Goal: Information Seeking & Learning: Compare options

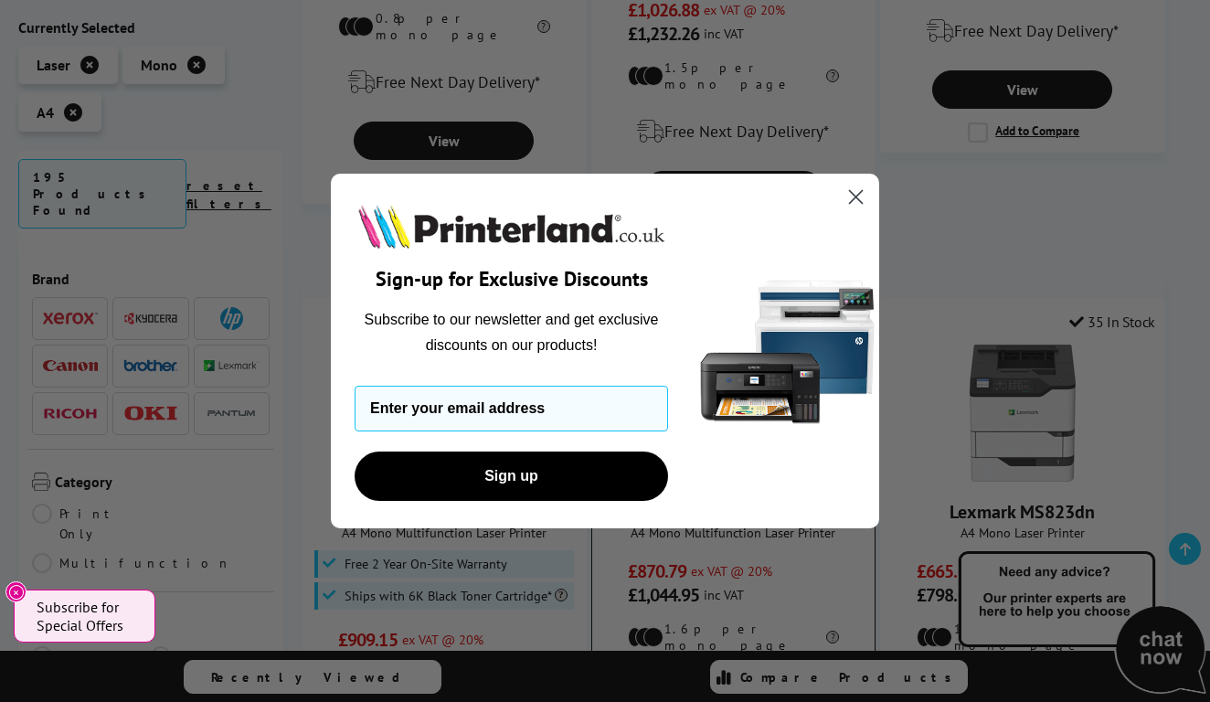
scroll to position [2279, 0]
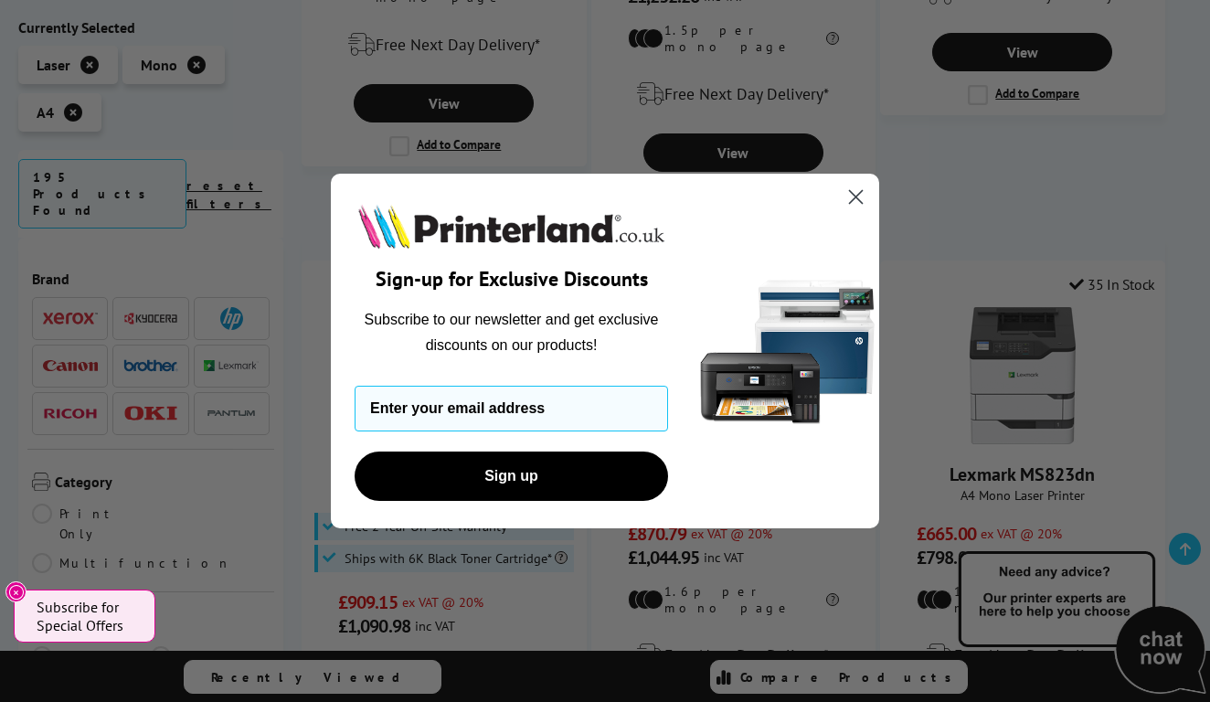
click at [863, 190] on icon "Close dialog" at bounding box center [856, 196] width 13 height 13
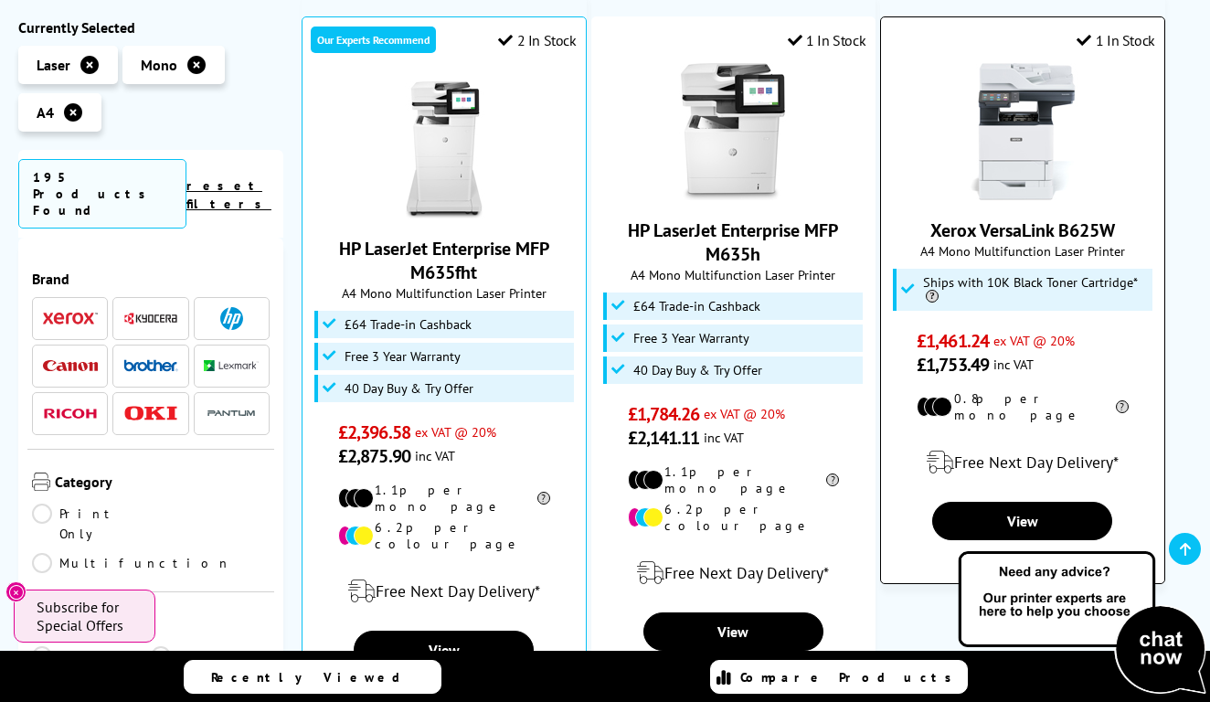
scroll to position [1121, 0]
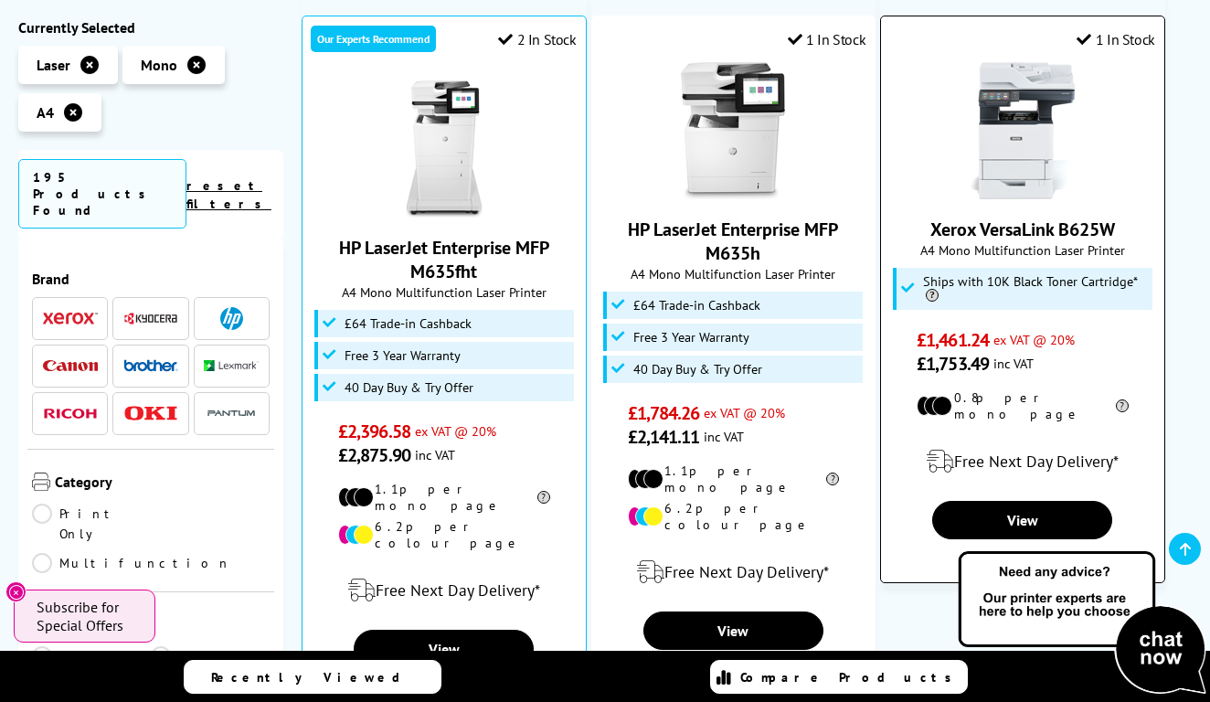
click at [1019, 218] on link "Xerox VersaLink B625W" at bounding box center [1023, 230] width 185 height 24
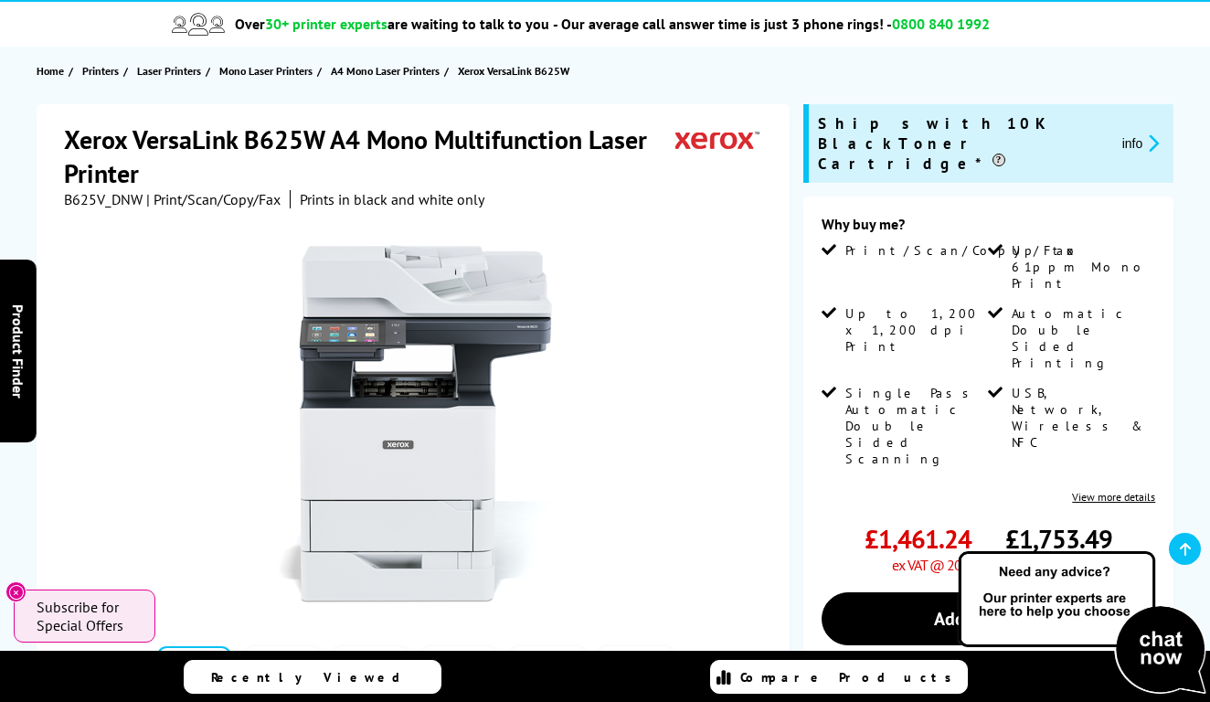
scroll to position [144, 0]
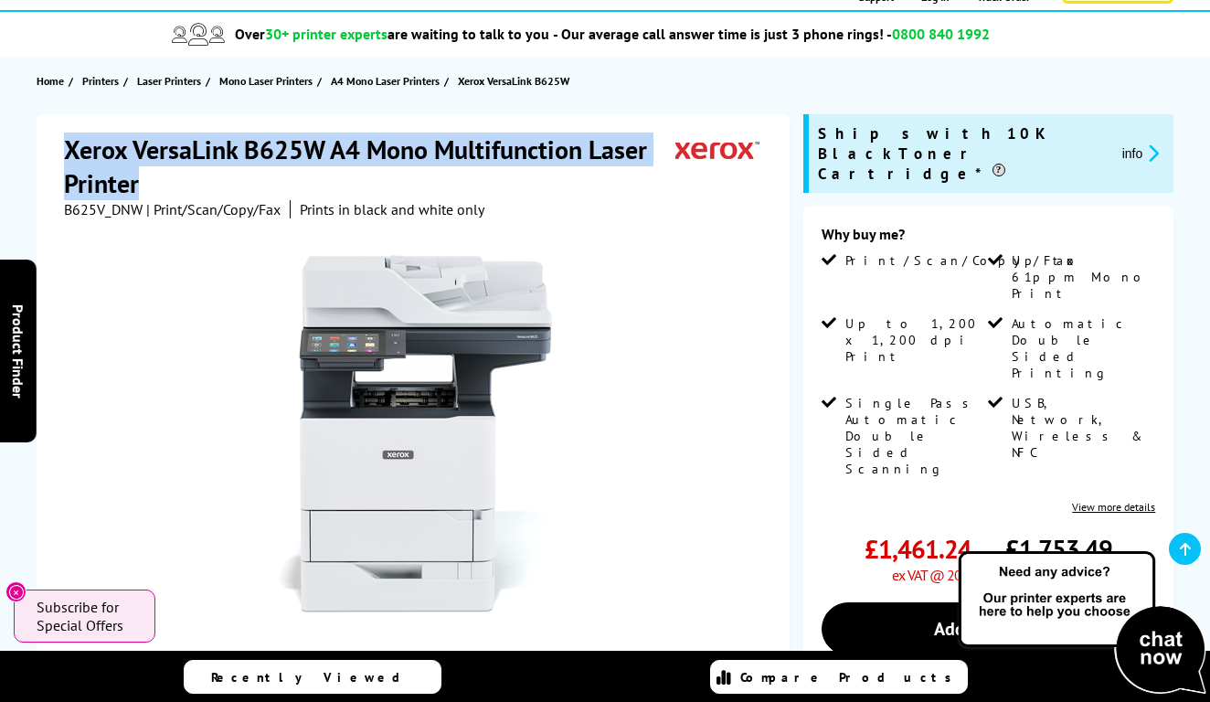
drag, startPoint x: 69, startPoint y: 149, endPoint x: 144, endPoint y: 197, distance: 88.5
click at [144, 197] on h1 "Xerox VersaLink B625W A4 Mono Multifunction Laser Printer" at bounding box center [370, 167] width 612 height 68
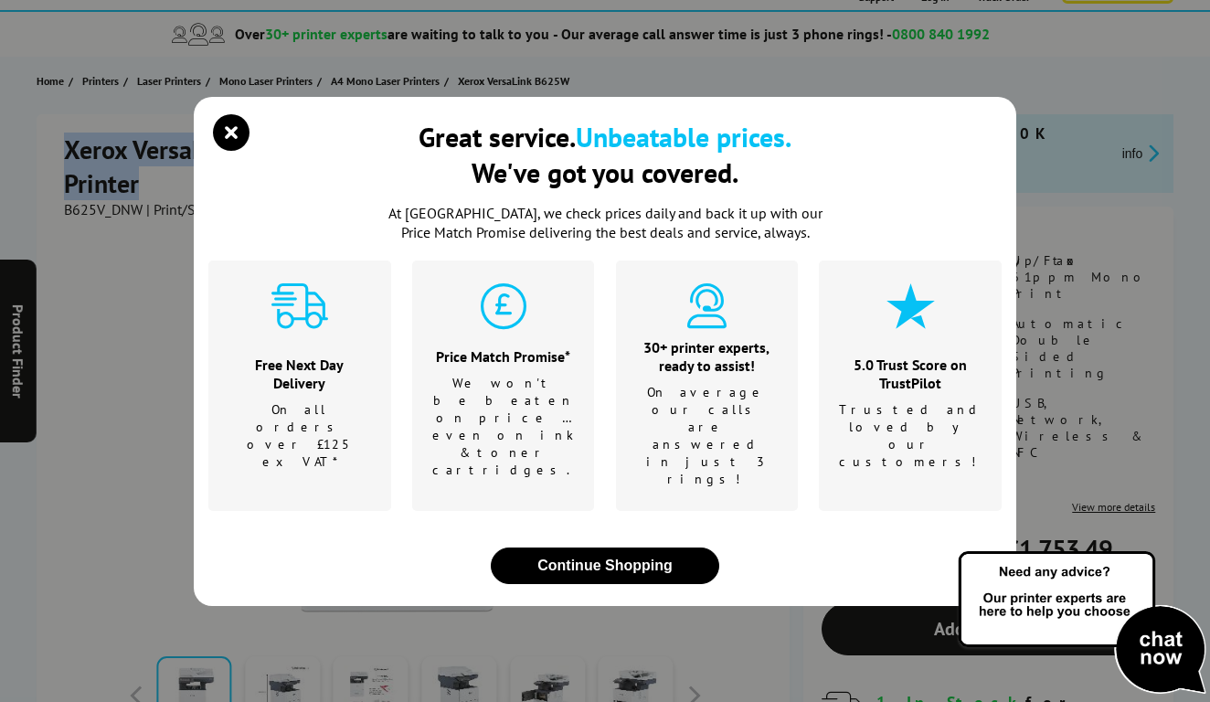
copy h1 "Xerox VersaLink B625W A4 Mono Multifunction Laser Printer"
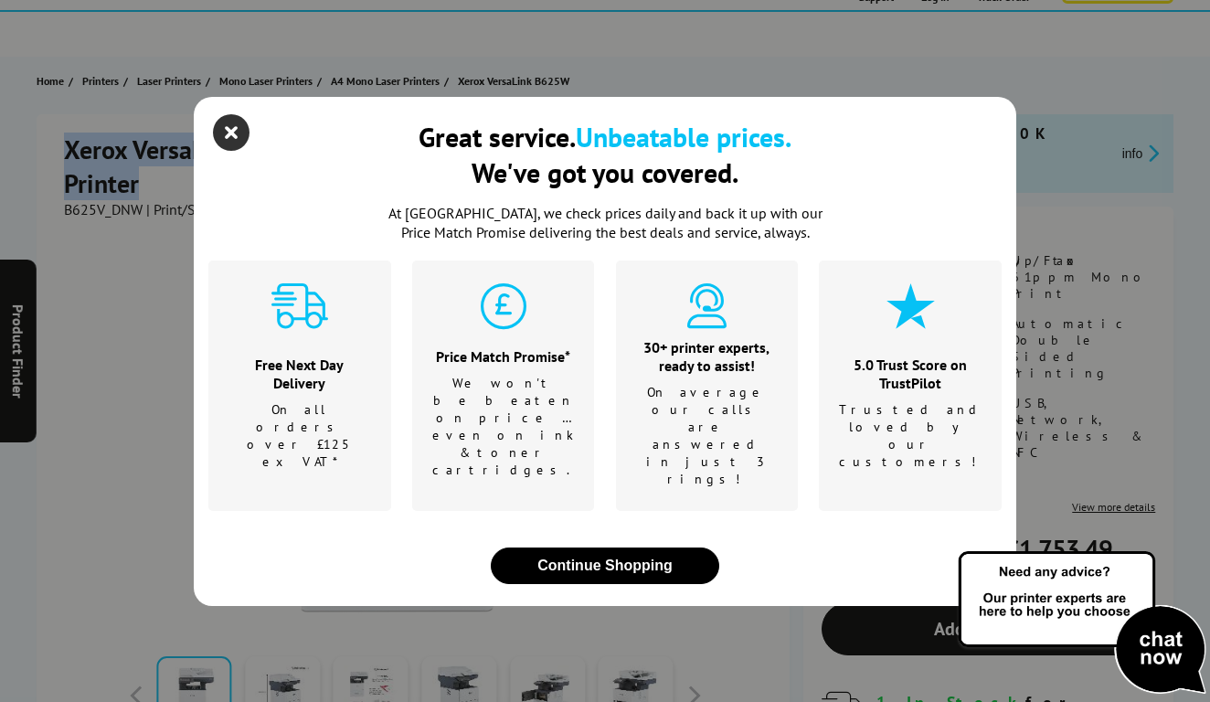
click at [234, 151] on icon "close modal" at bounding box center [231, 132] width 37 height 37
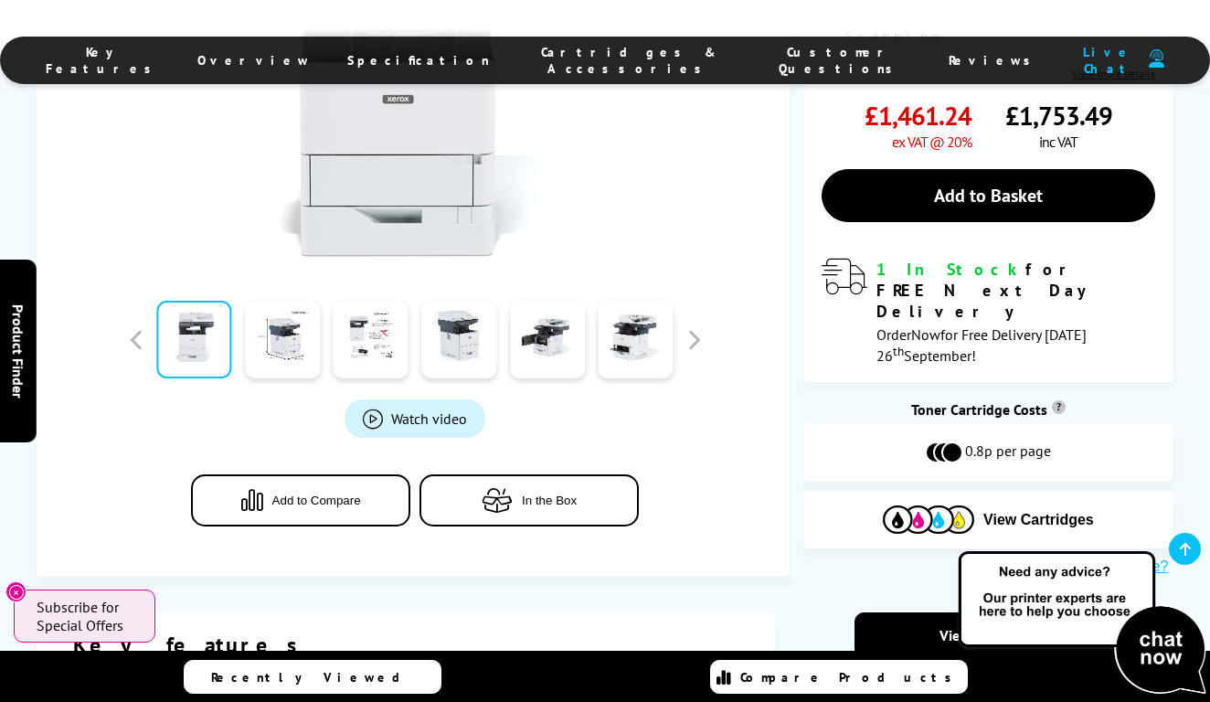
scroll to position [535, 0]
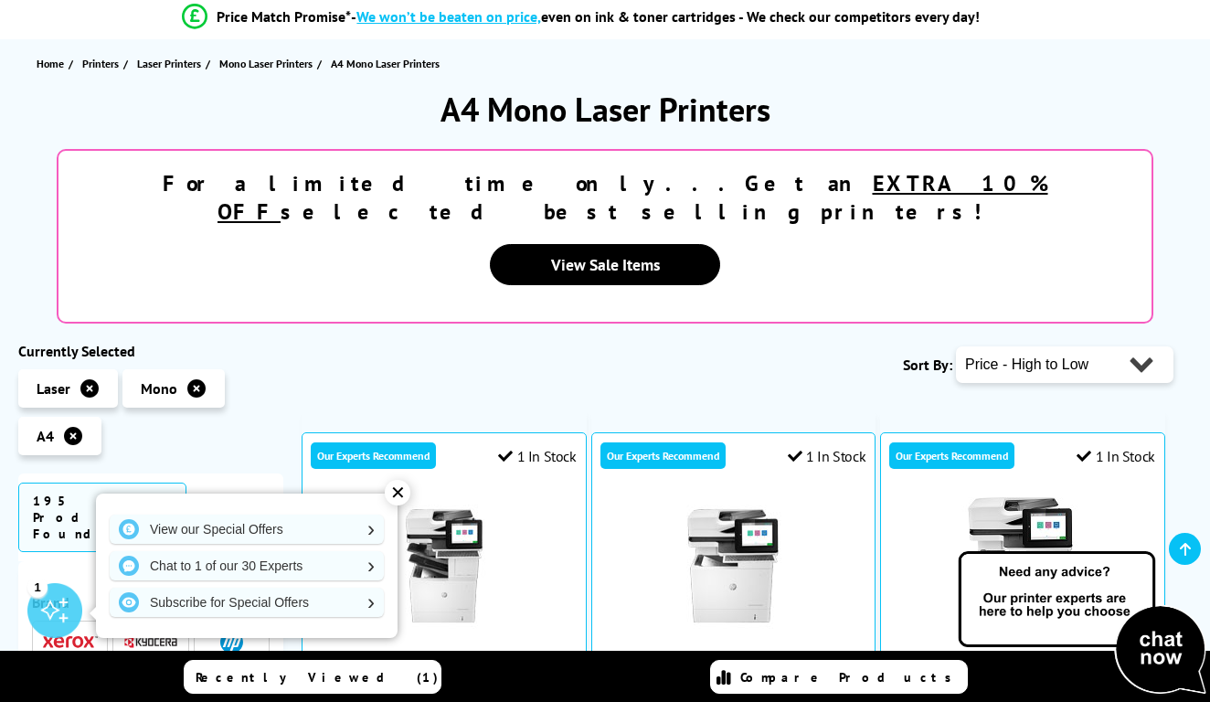
scroll to position [160, 0]
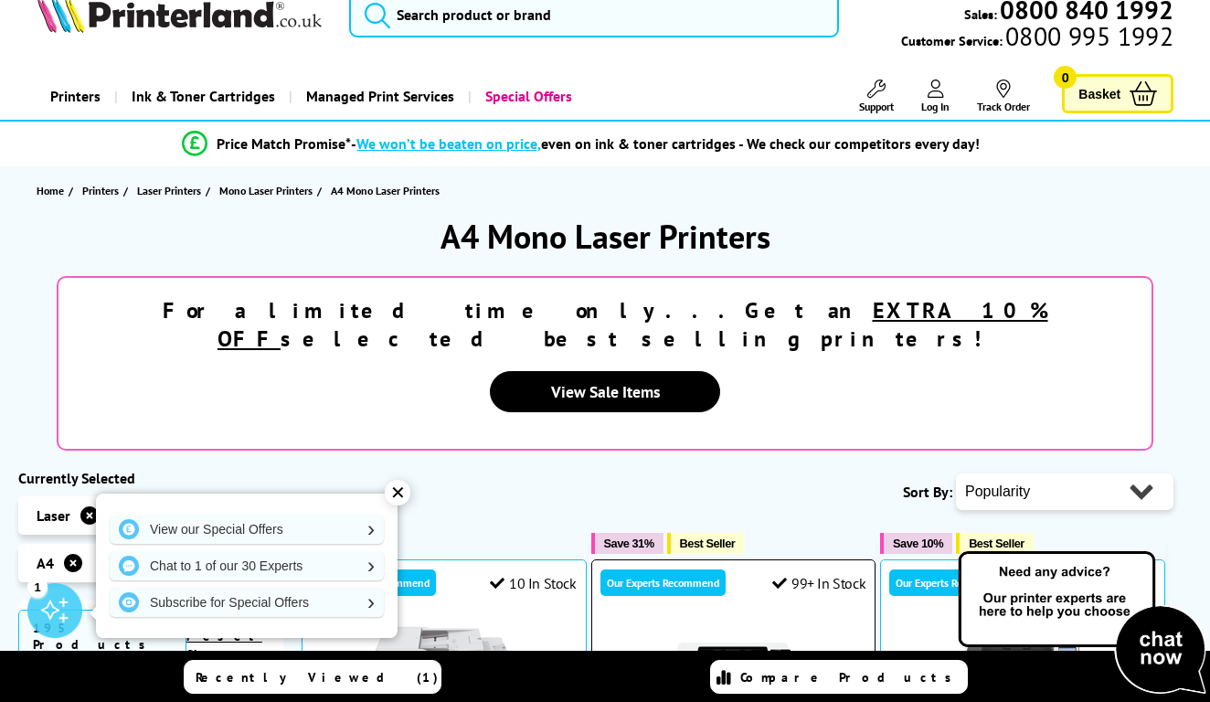
scroll to position [27, 0]
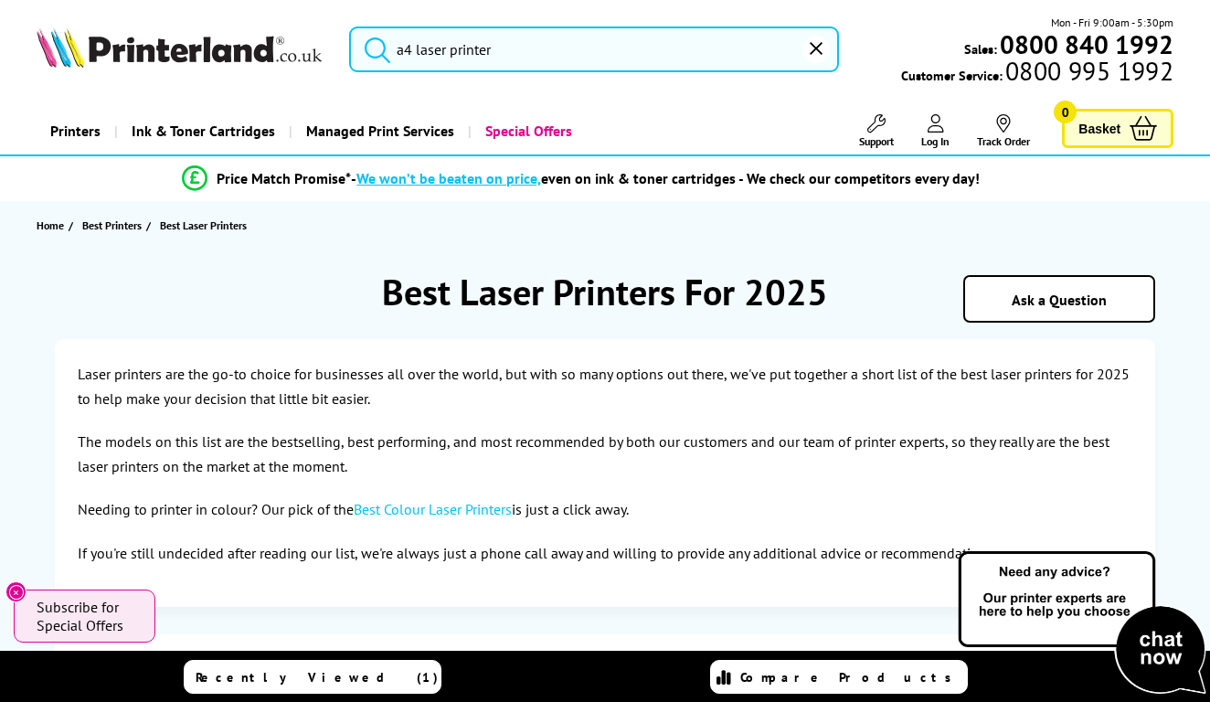
click at [537, 59] on input "a4 laser printer" at bounding box center [594, 50] width 490 height 46
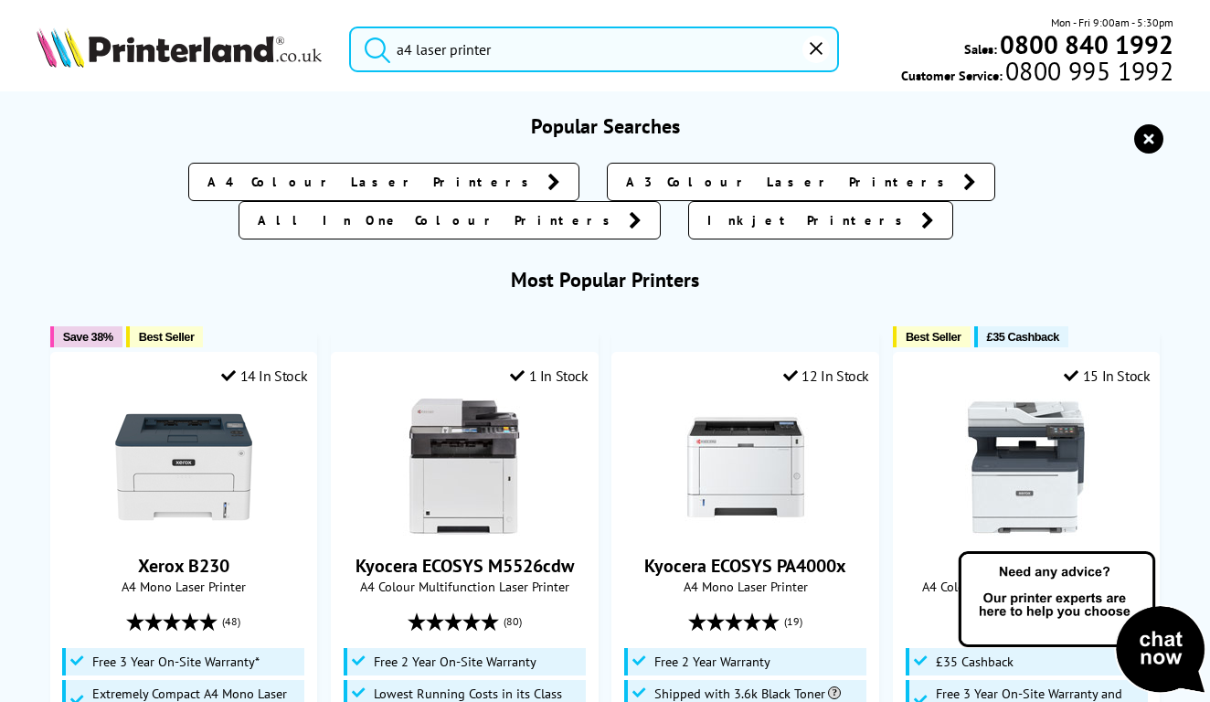
click at [301, 181] on span "A4 Colour Laser Printers" at bounding box center [373, 182] width 331 height 18
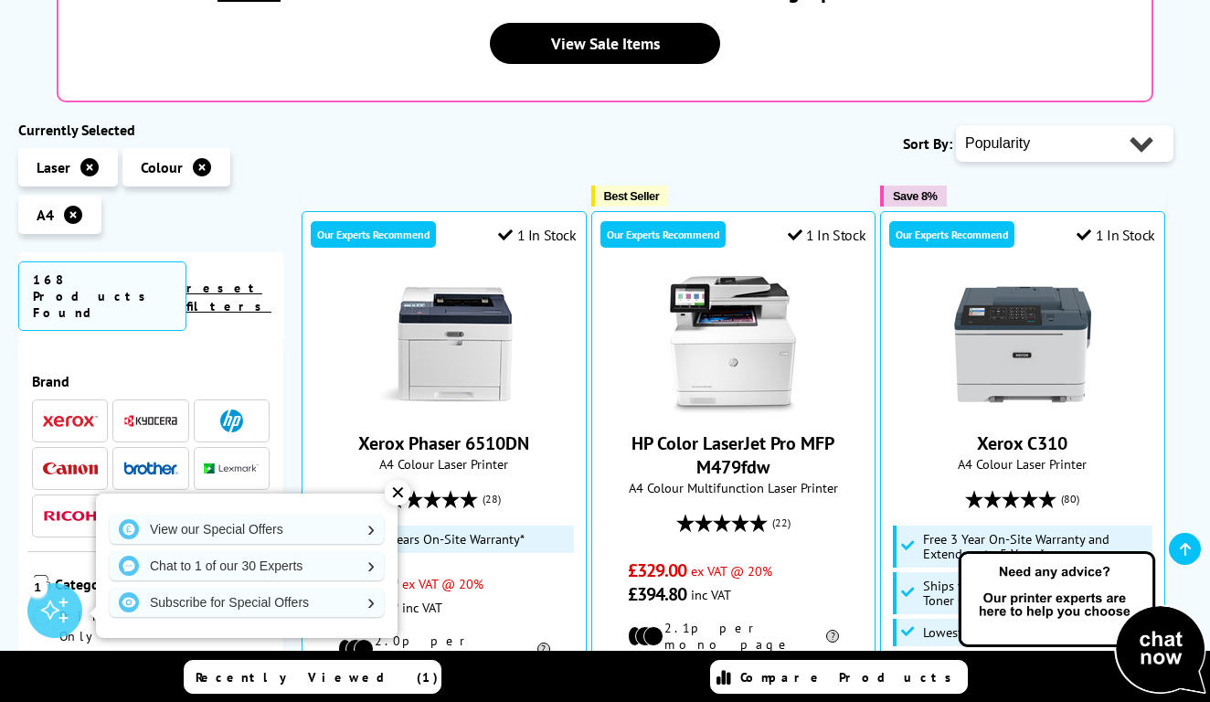
scroll to position [402, 0]
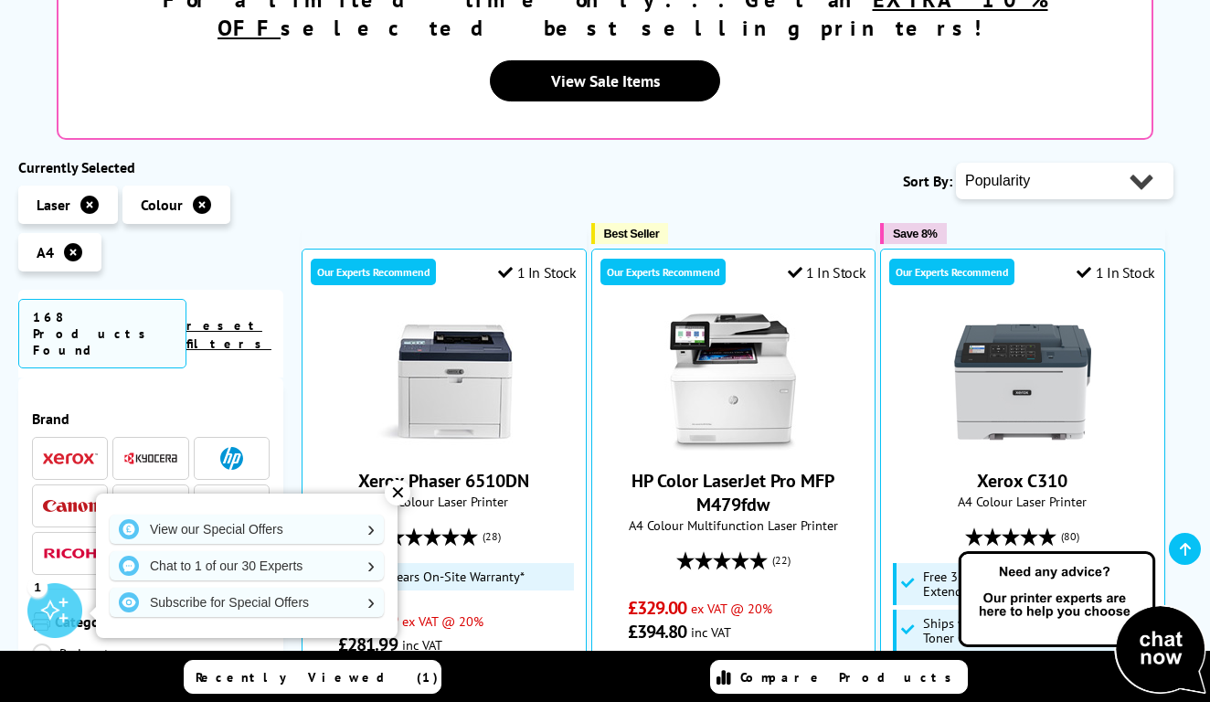
select select "Price Descending"
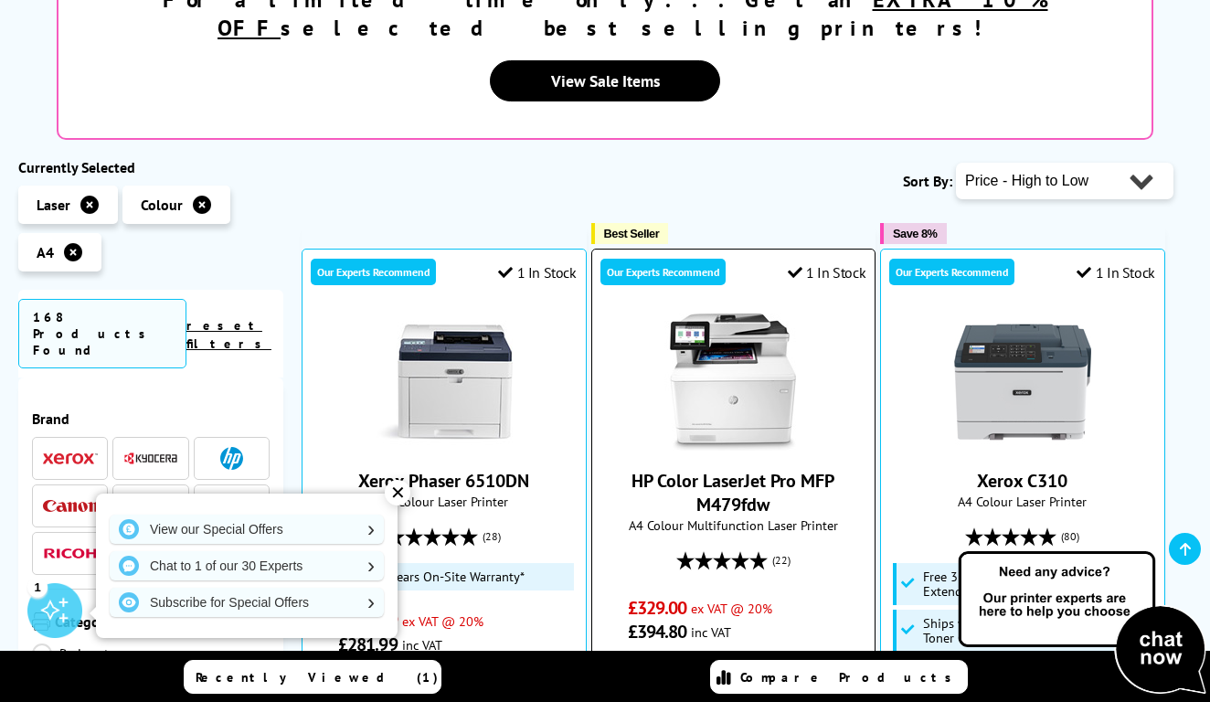
click at [744, 600] on span "ex VAT @ 20%" at bounding box center [731, 608] width 81 height 17
click at [771, 314] on img at bounding box center [733, 382] width 137 height 137
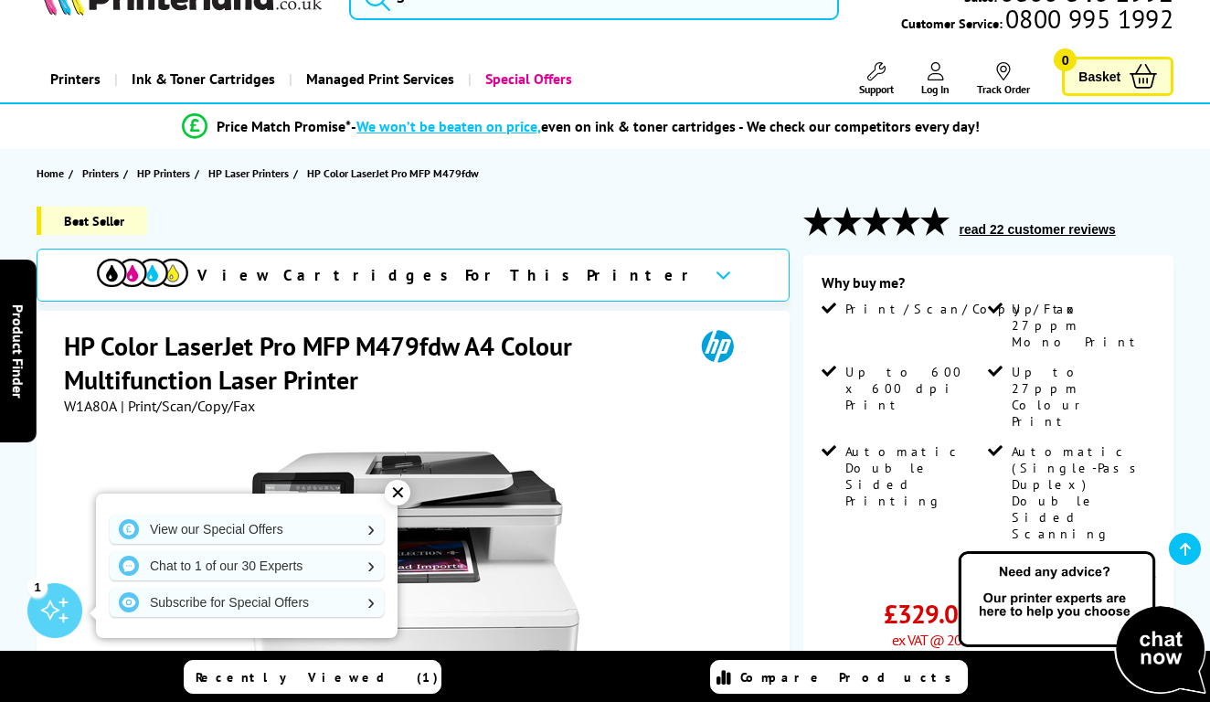
scroll to position [244, 0]
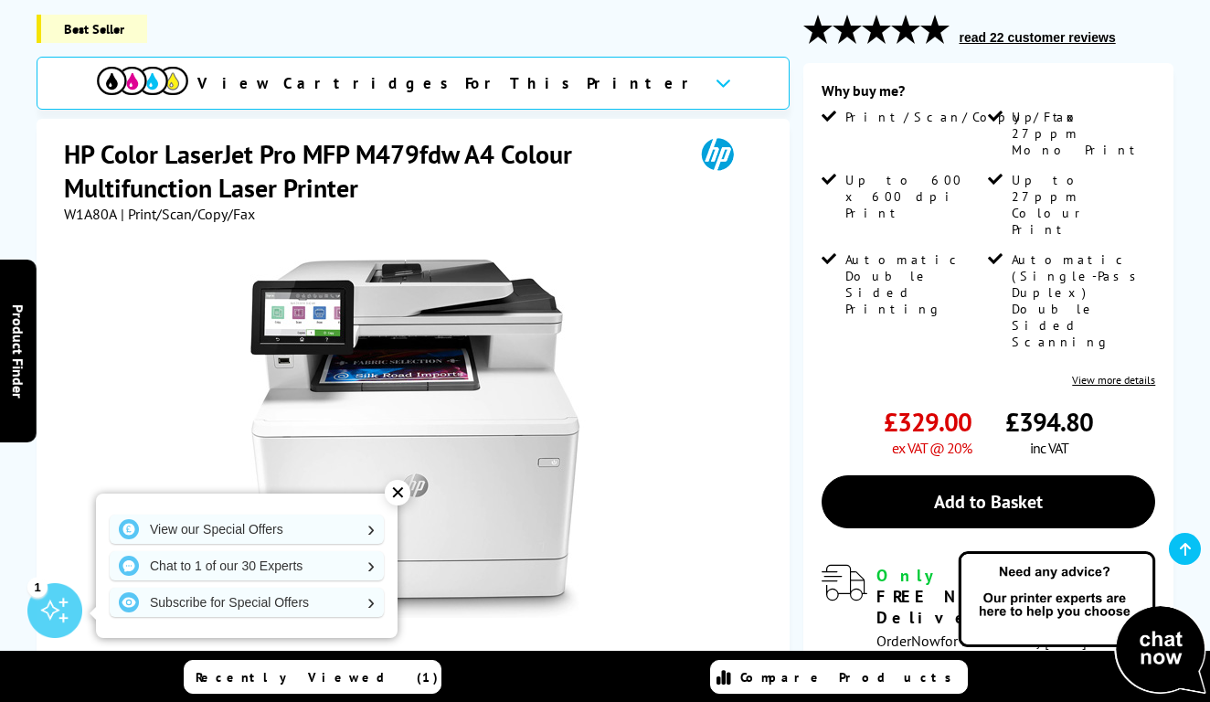
click at [716, 82] on icon at bounding box center [724, 83] width 16 height 10
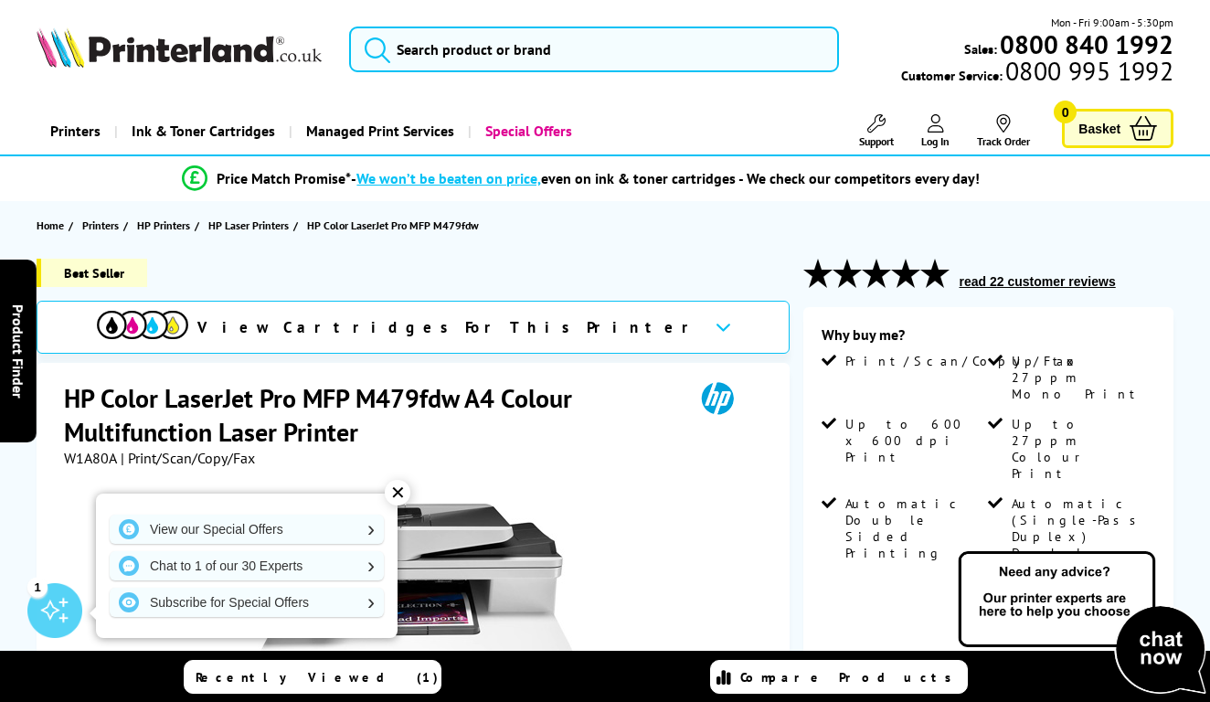
scroll to position [0, 0]
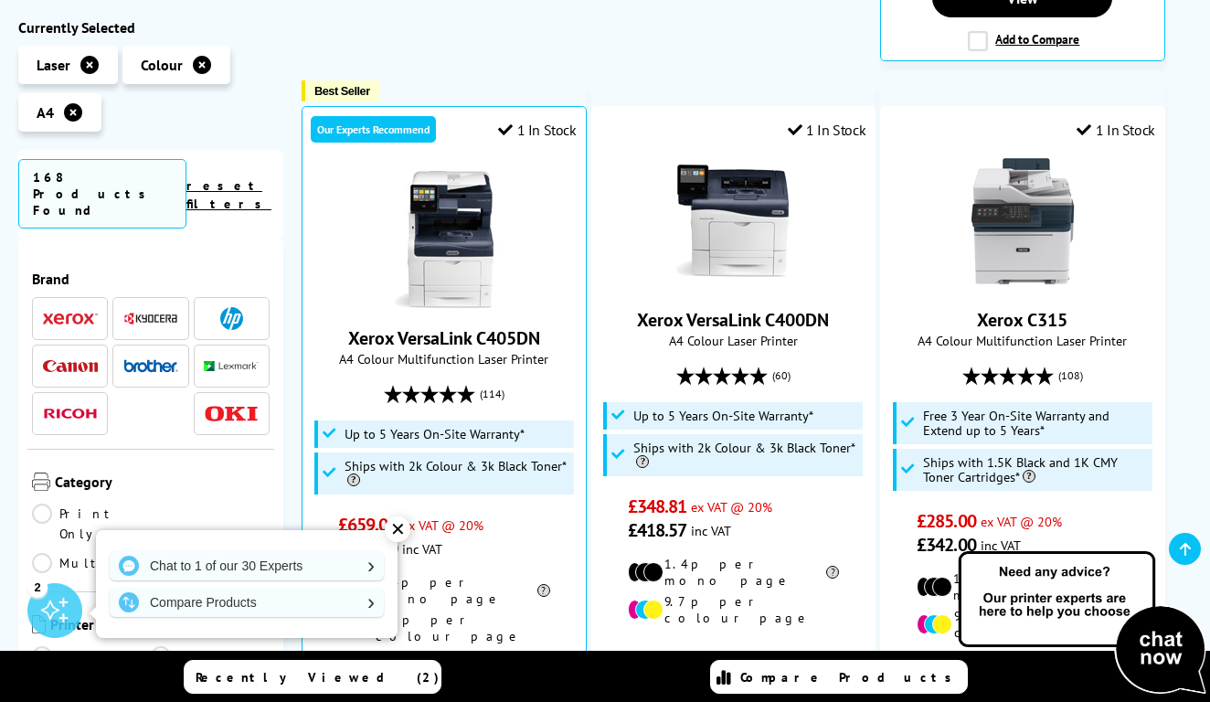
scroll to position [1373, 0]
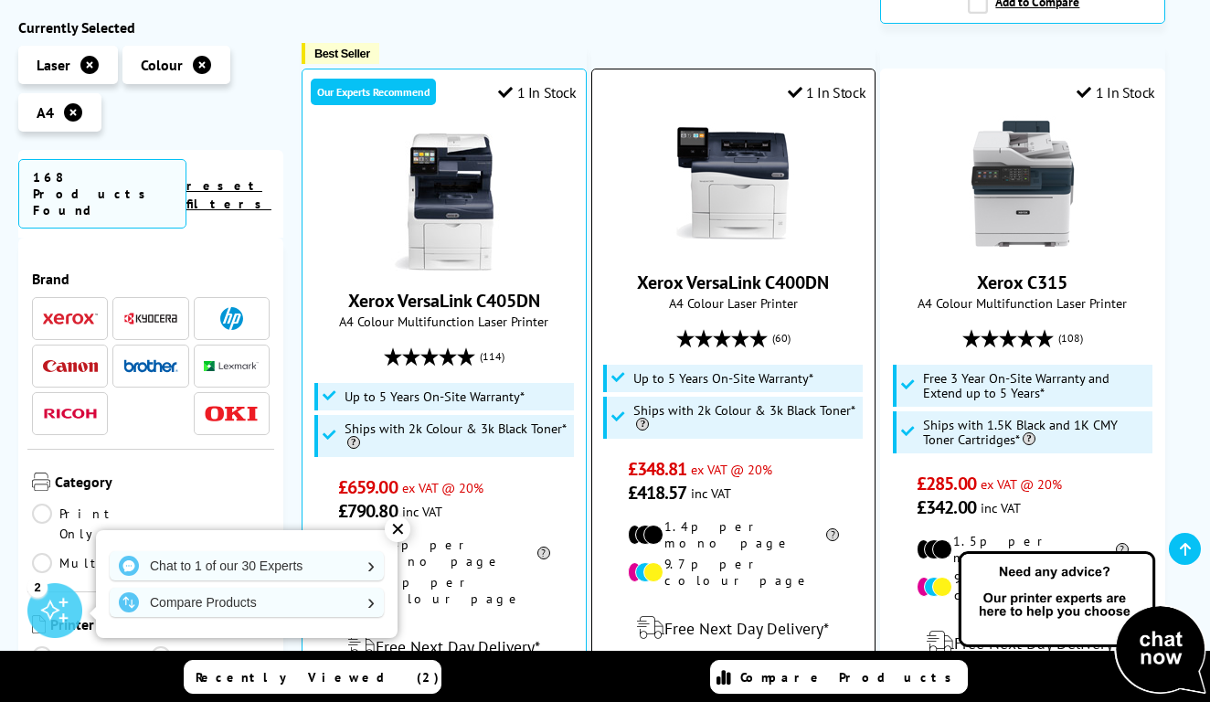
click at [737, 133] on img at bounding box center [733, 183] width 137 height 137
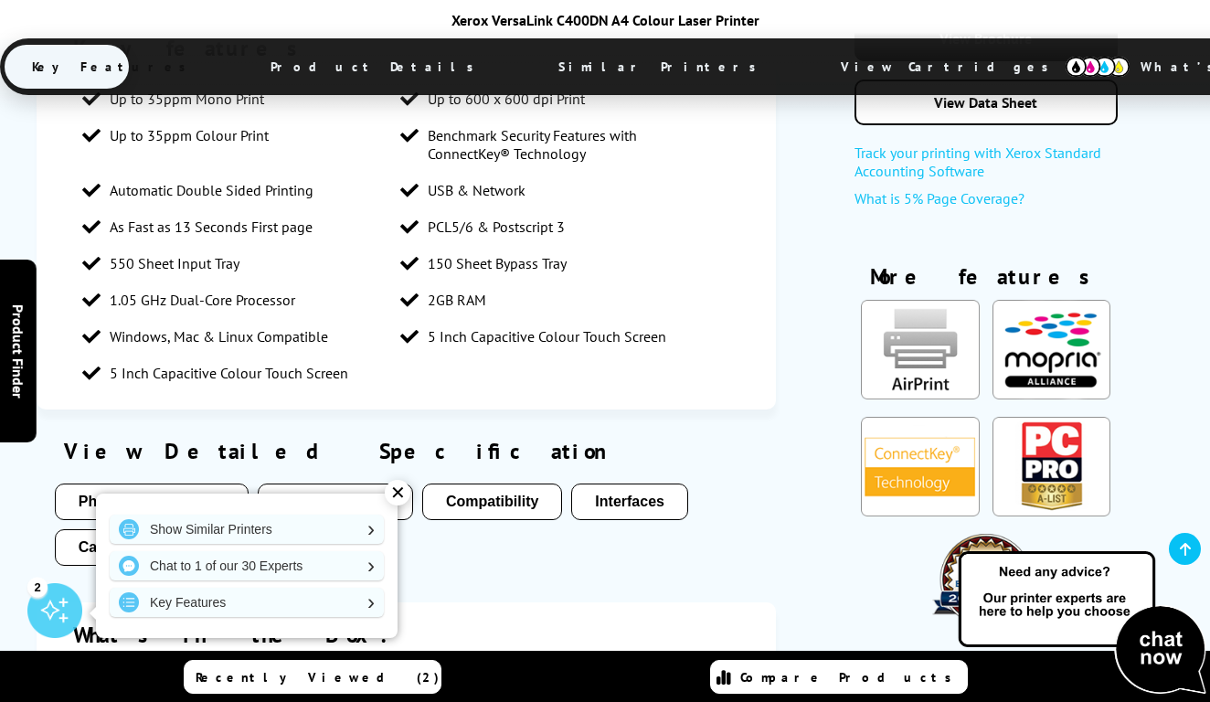
scroll to position [2511, 0]
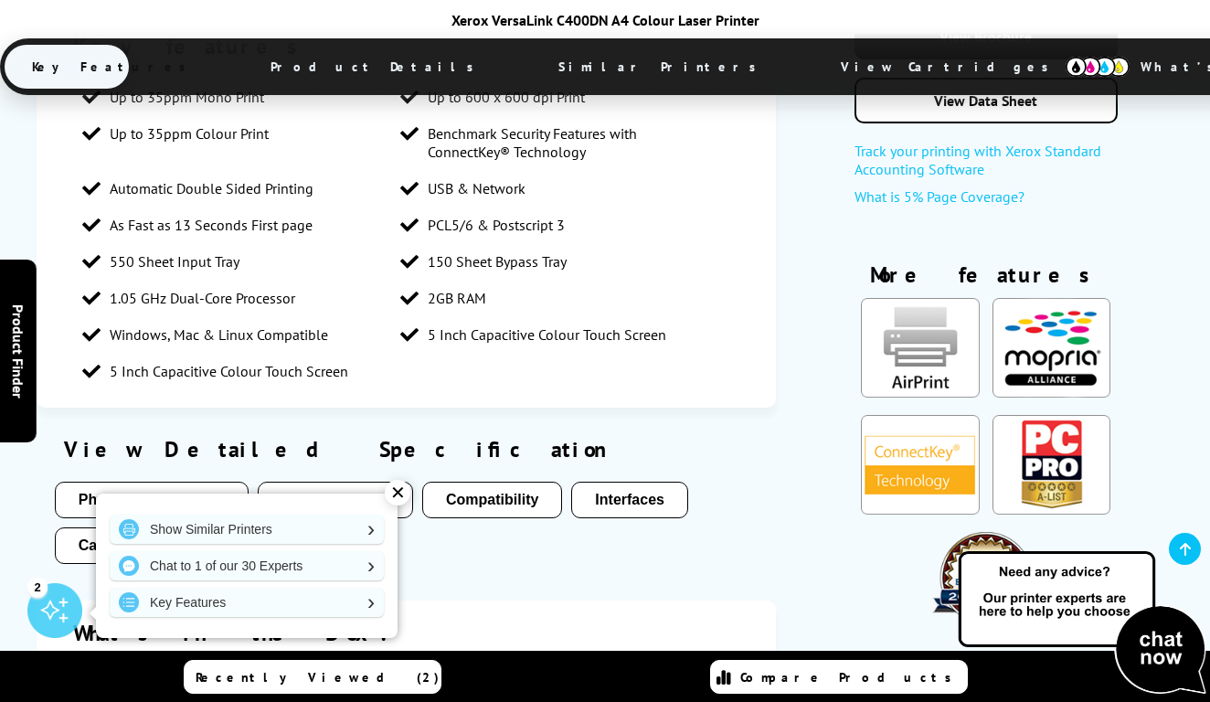
click at [355, 482] on button "Media Handling" at bounding box center [335, 500] width 155 height 37
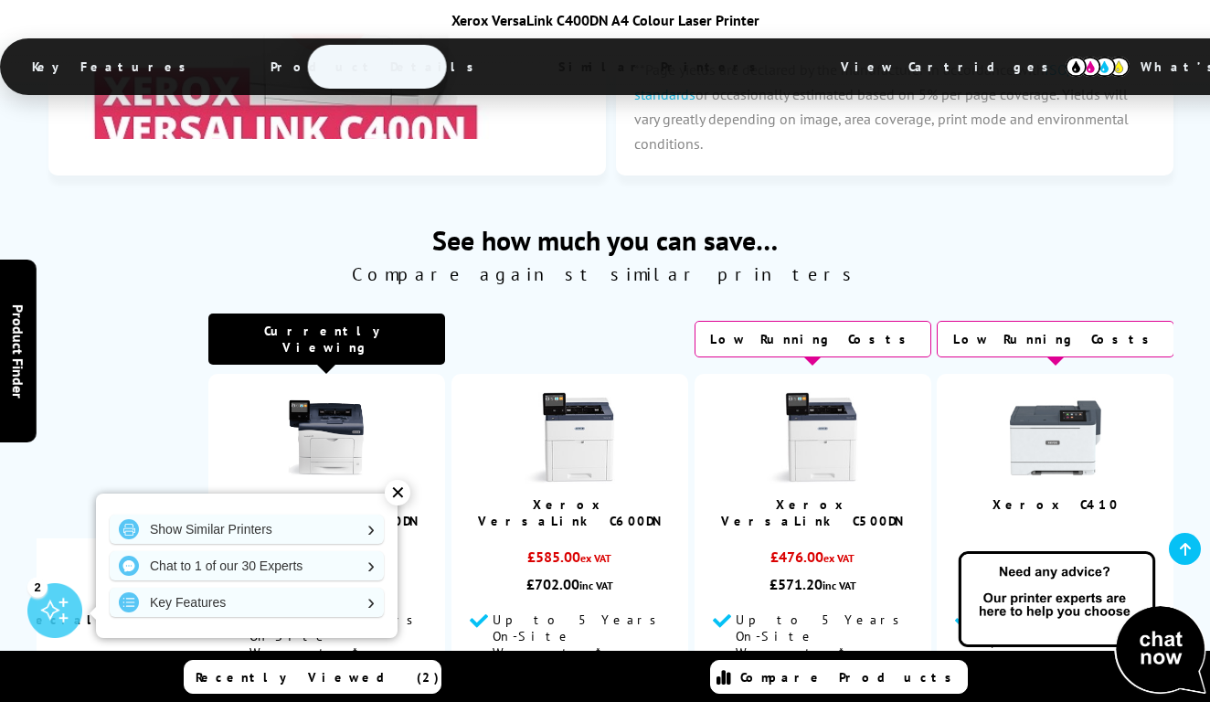
scroll to position [0, 96]
click at [829, 392] on img at bounding box center [812, 437] width 91 height 91
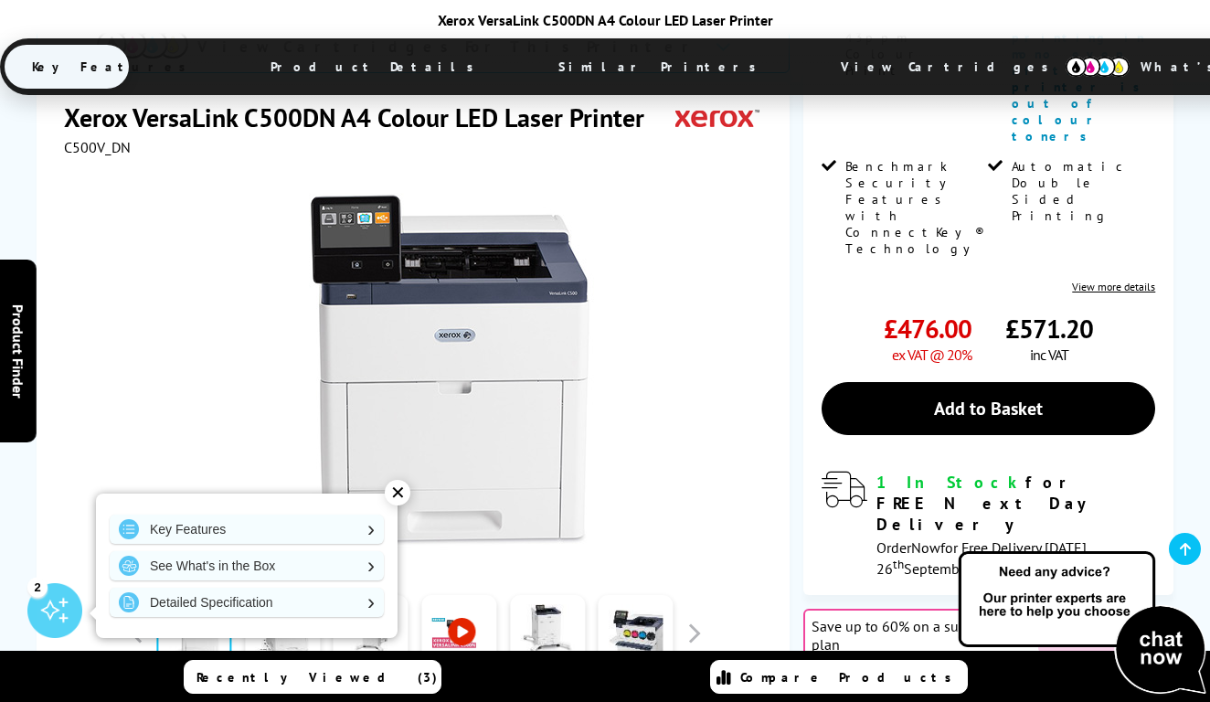
scroll to position [567, 0]
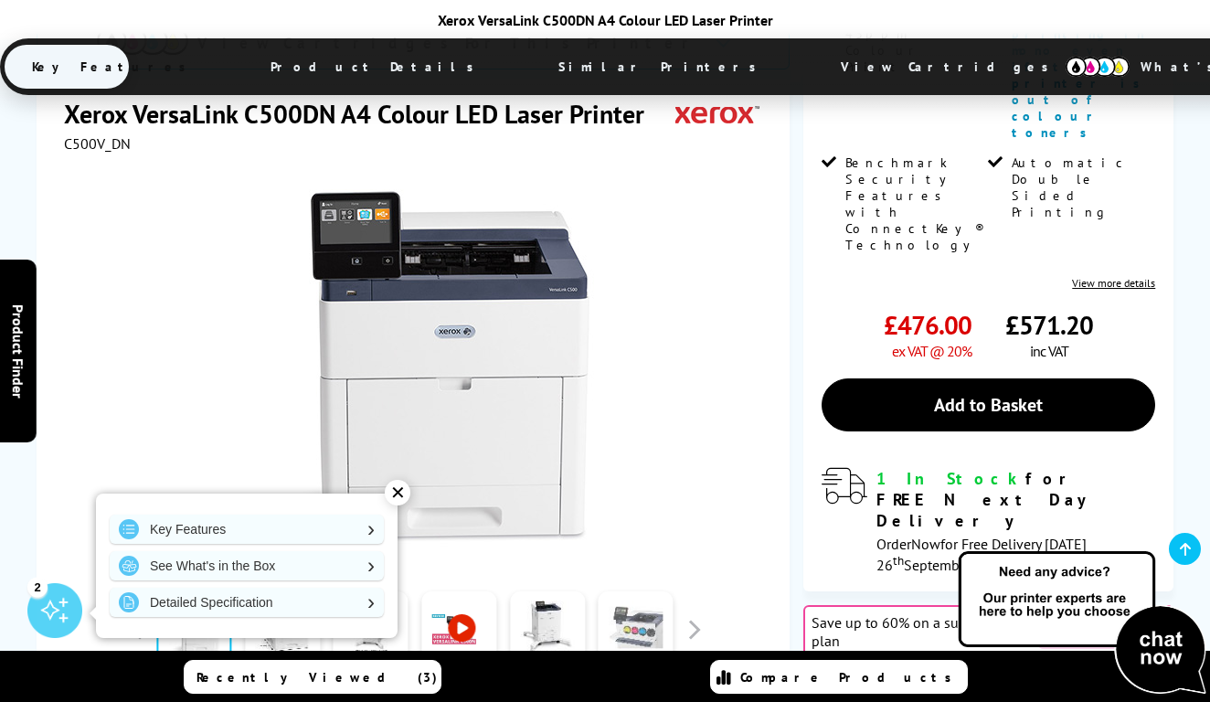
click at [639, 592] on link at bounding box center [636, 631] width 75 height 78
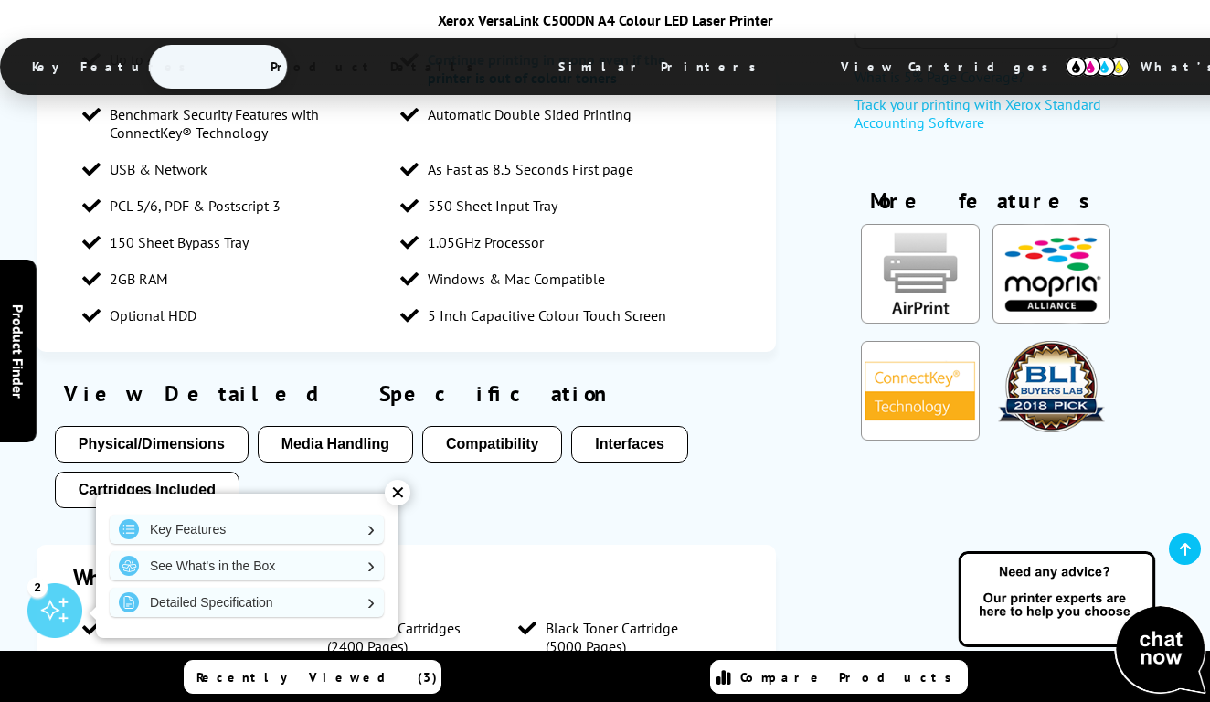
scroll to position [2714, 0]
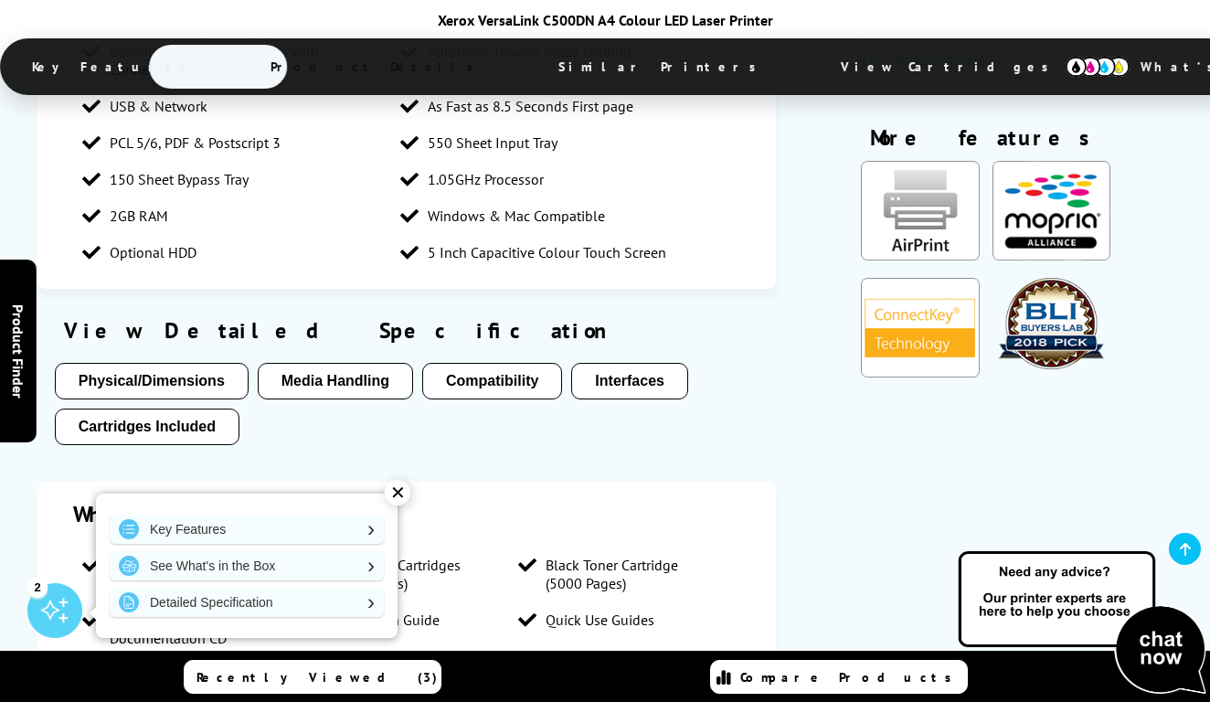
click at [814, 65] on span "View Cartridges" at bounding box center [954, 67] width 280 height 48
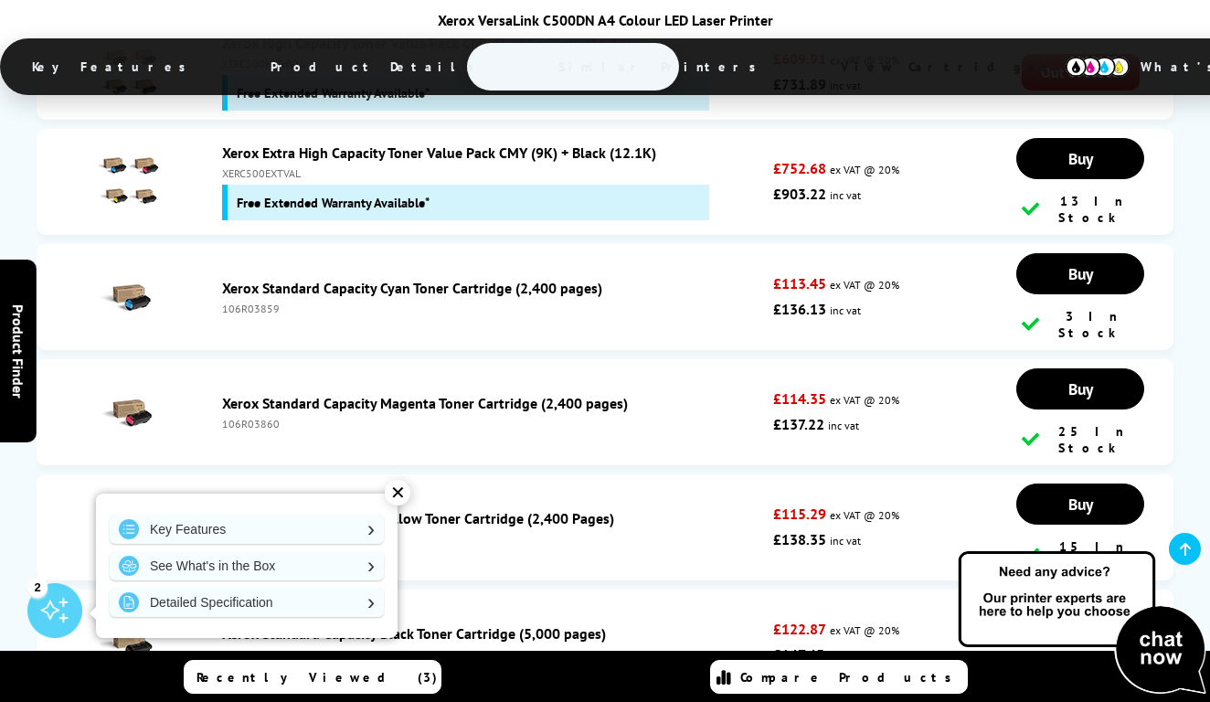
scroll to position [6732, 0]
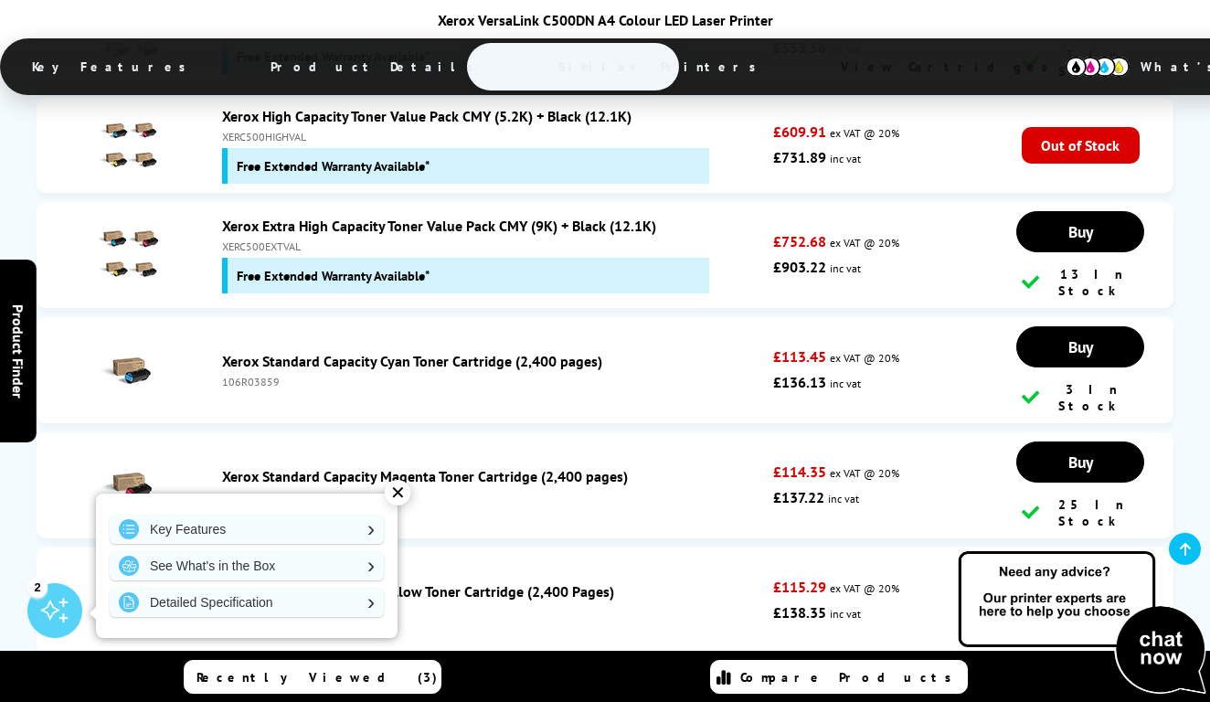
click at [177, 65] on span "Key Features" at bounding box center [114, 67] width 219 height 44
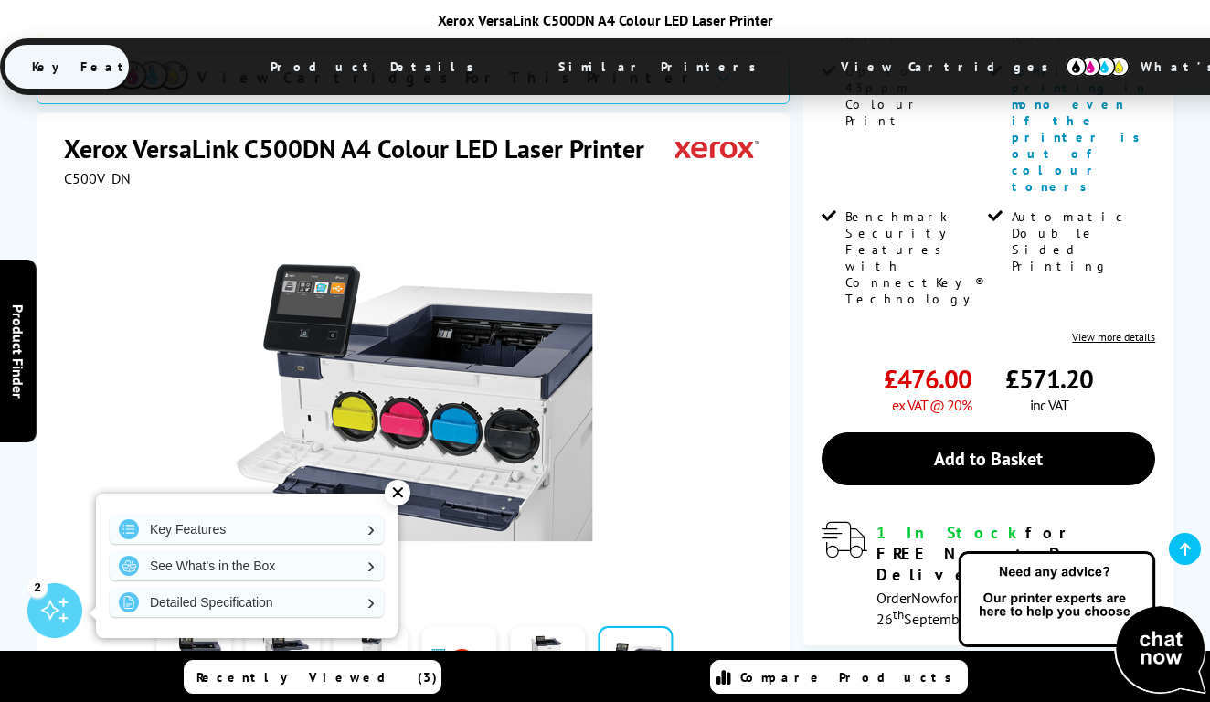
scroll to position [512, 0]
click at [279, 626] on link at bounding box center [282, 665] width 75 height 78
click at [361, 626] on link at bounding box center [371, 665] width 75 height 78
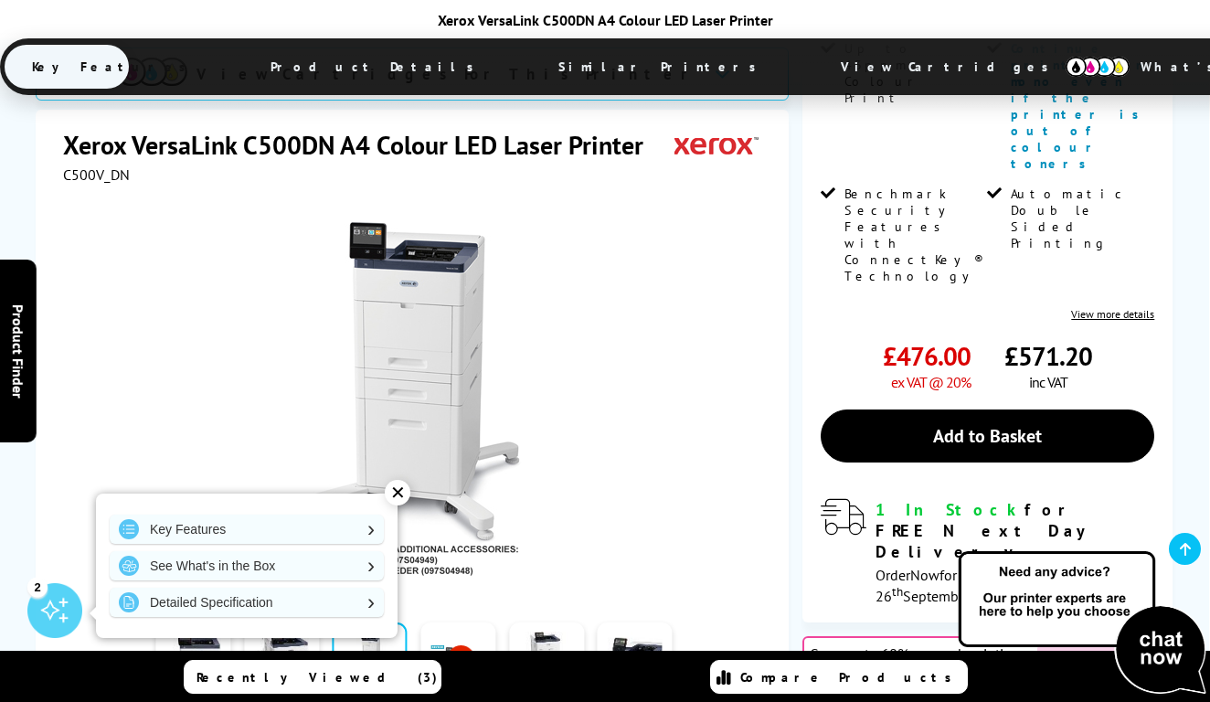
scroll to position [536, 0]
click at [292, 623] on link at bounding box center [282, 662] width 75 height 78
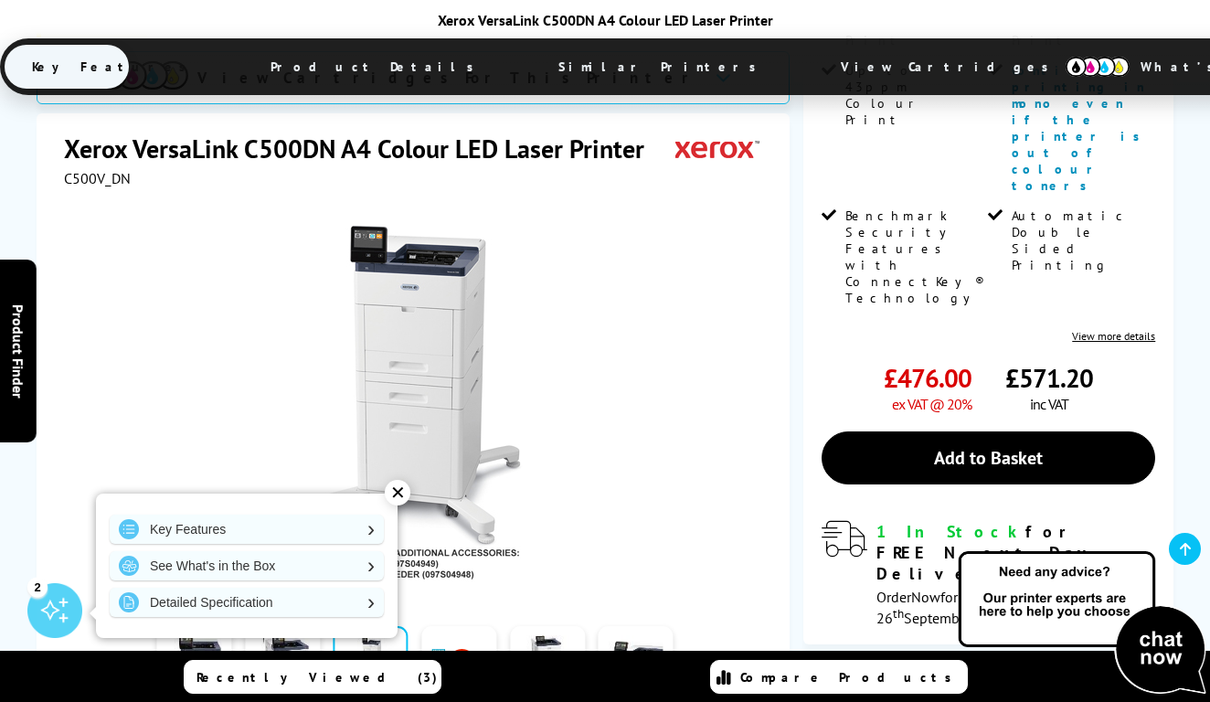
scroll to position [531, 0]
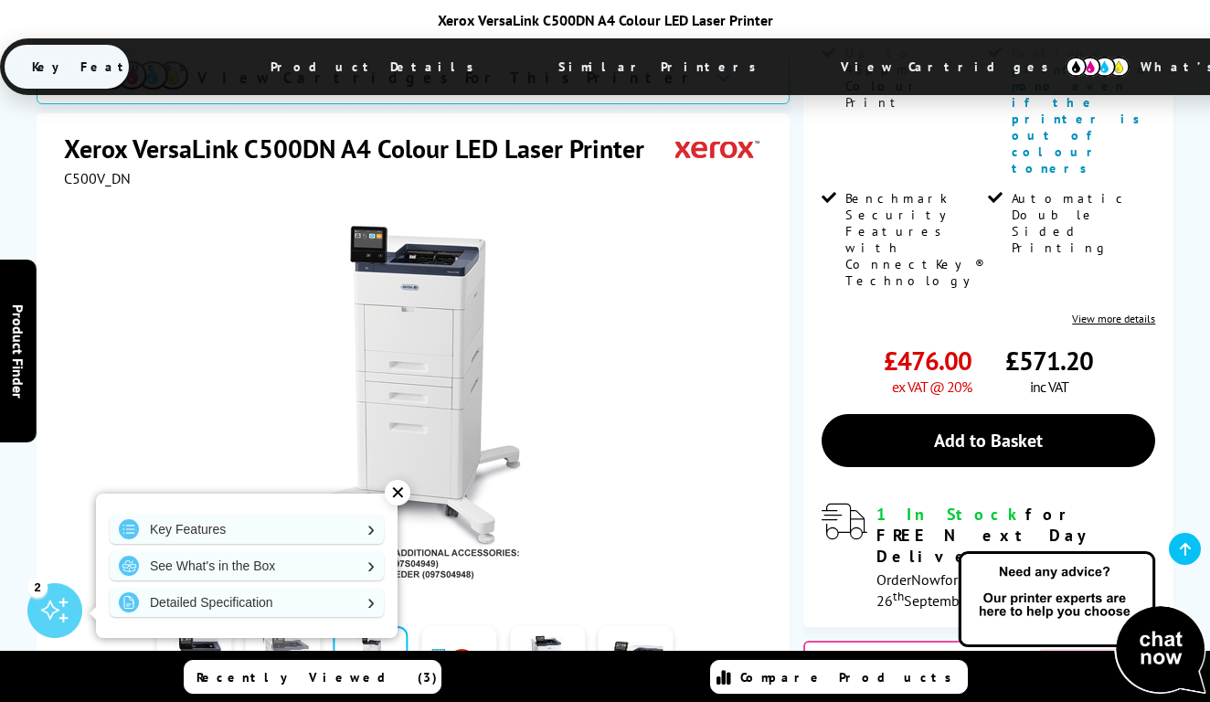
click at [301, 626] on link at bounding box center [282, 665] width 75 height 78
click at [276, 626] on link at bounding box center [282, 665] width 75 height 78
click at [698, 651] on button "button" at bounding box center [693, 664] width 27 height 27
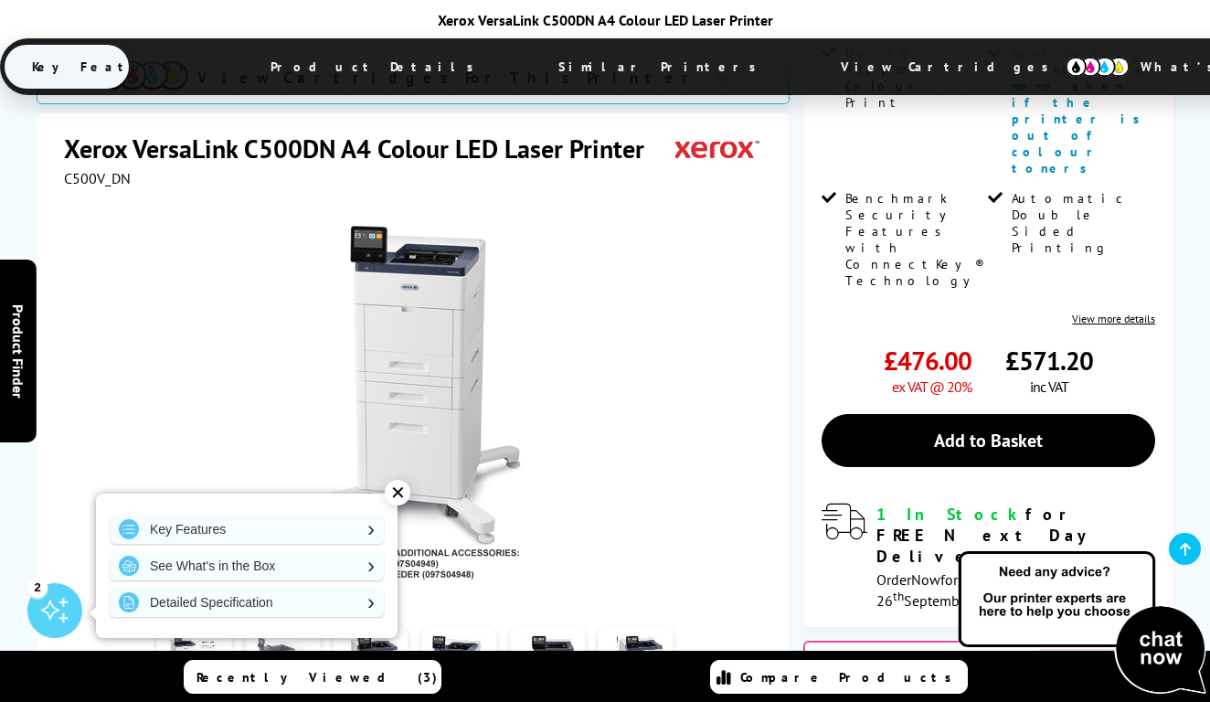
click at [283, 626] on link at bounding box center [282, 665] width 75 height 78
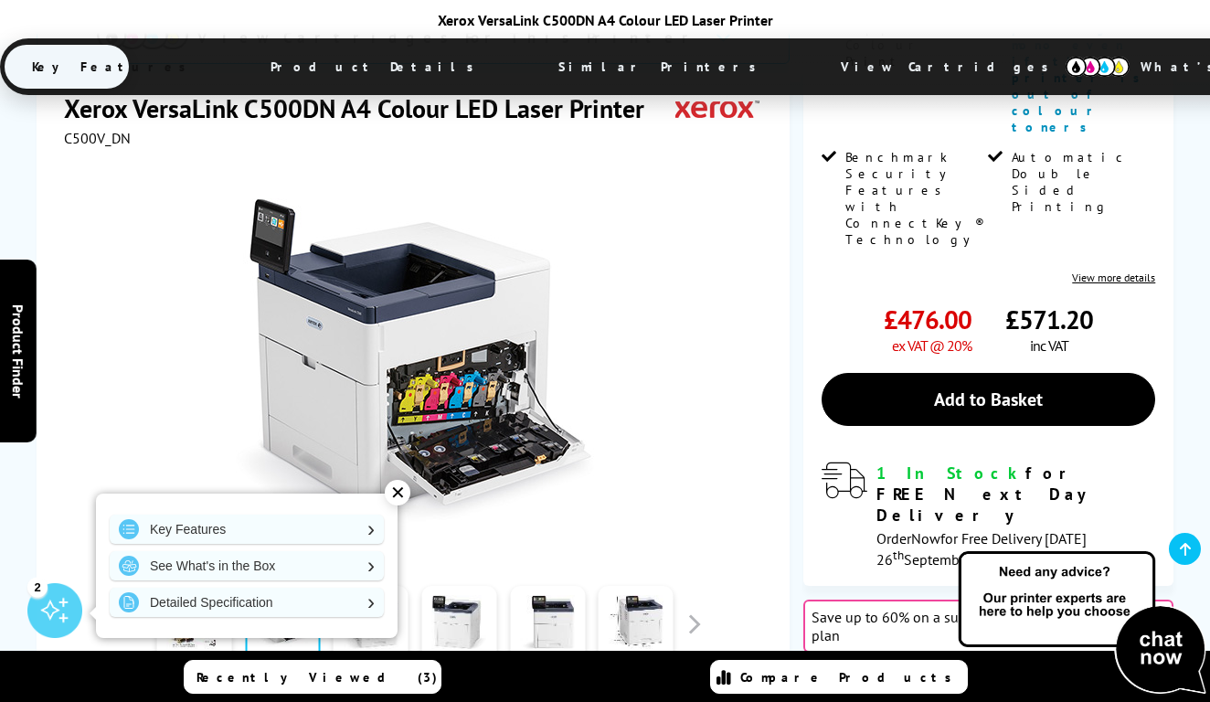
scroll to position [606, 0]
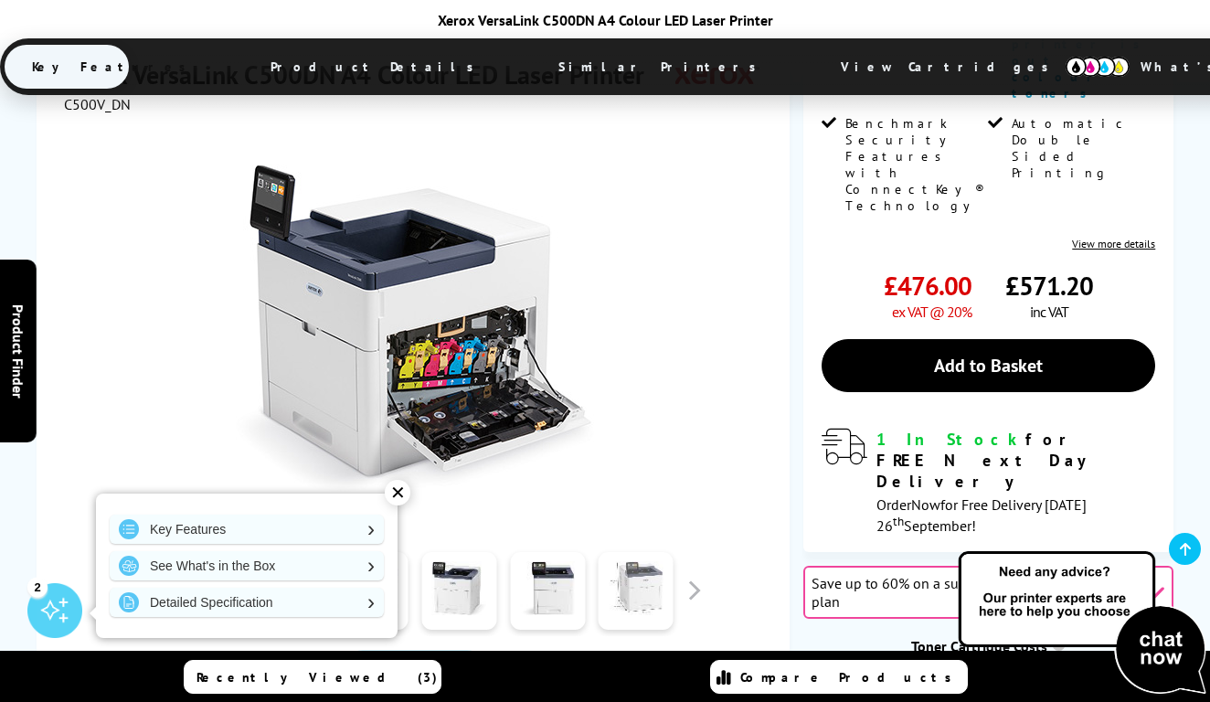
click at [655, 552] on link at bounding box center [636, 591] width 75 height 78
click at [698, 577] on button "button" at bounding box center [693, 590] width 27 height 27
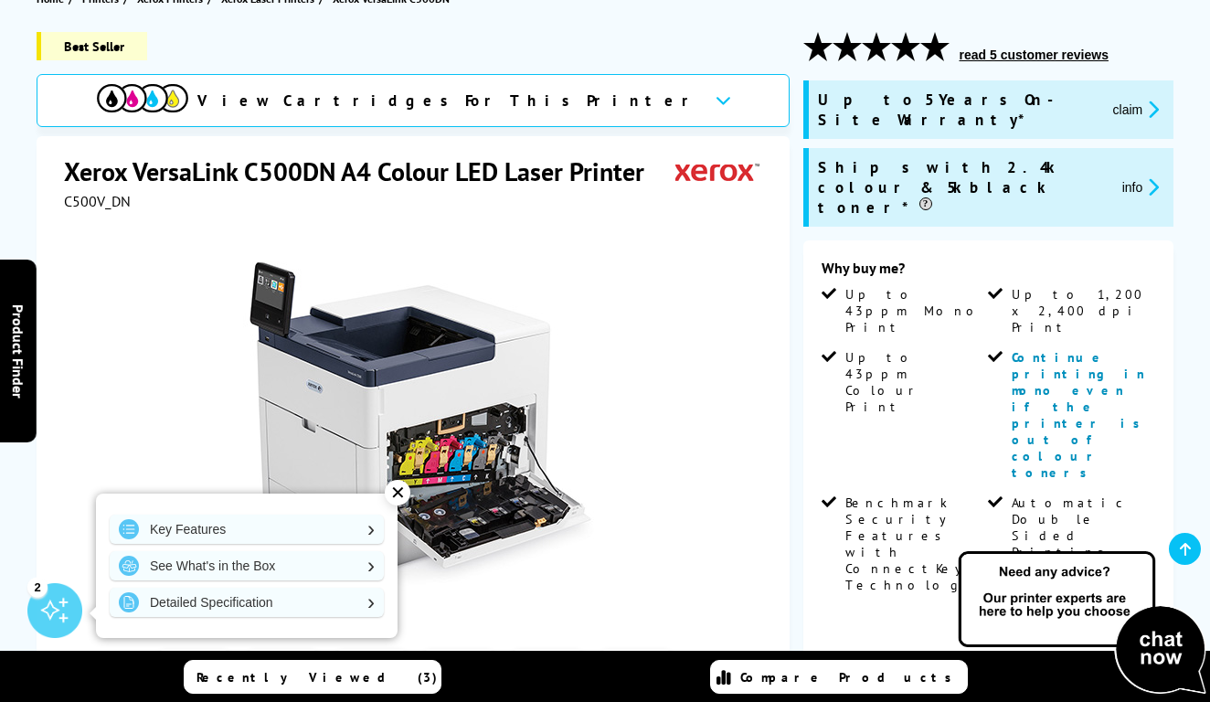
scroll to position [224, 0]
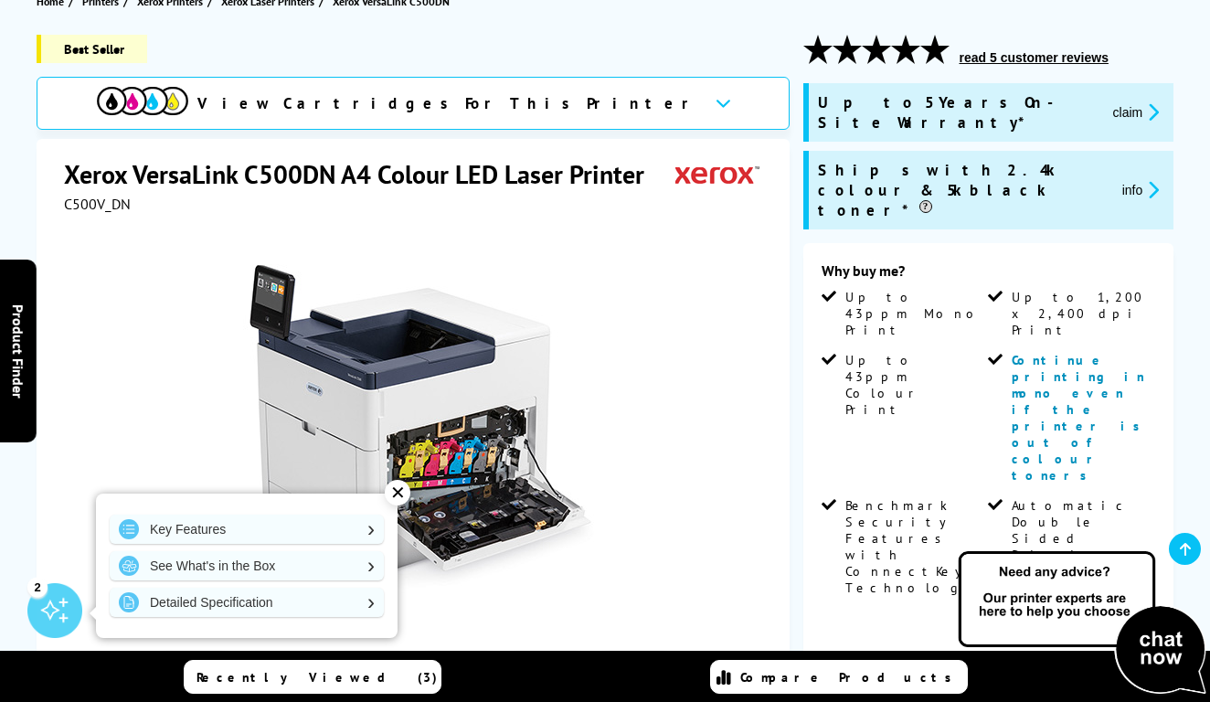
click at [1108, 101] on button "claim" at bounding box center [1137, 111] width 58 height 21
